Goal: Find specific page/section: Find specific page/section

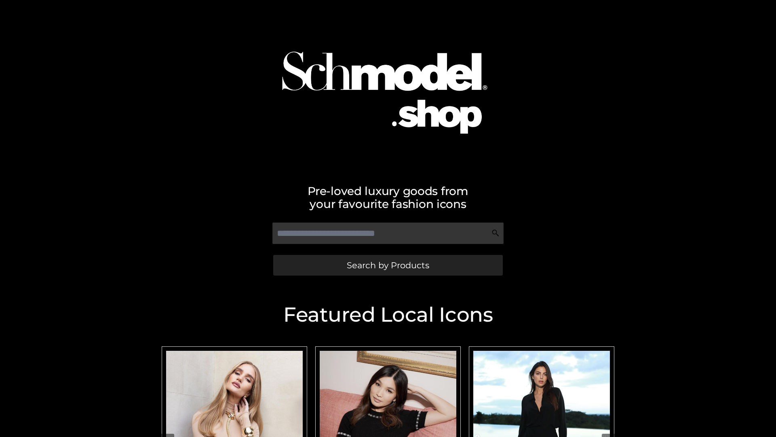
click at [388, 265] on span "Search by Products" at bounding box center [388, 265] width 82 height 8
